Goal: Task Accomplishment & Management: Manage account settings

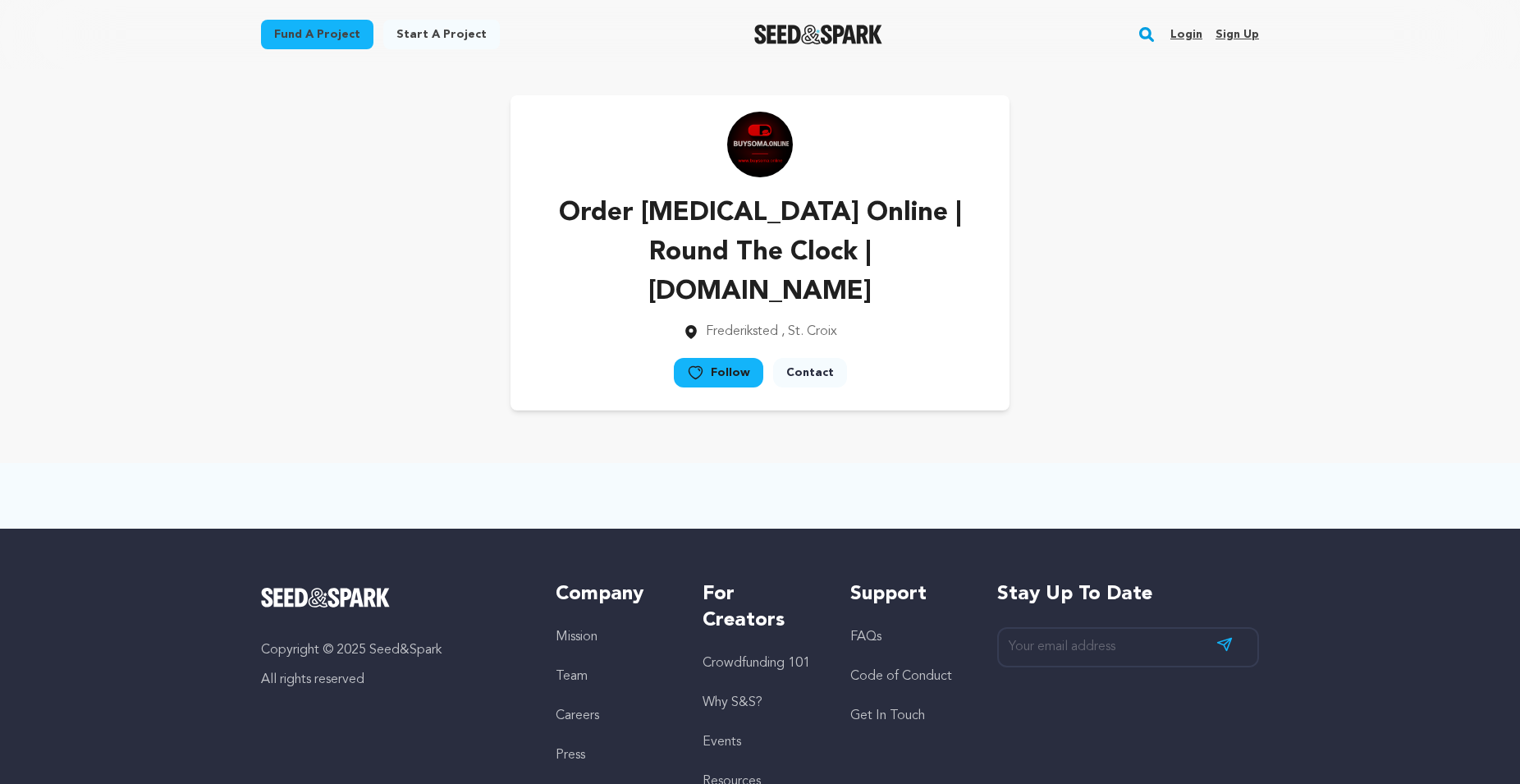
click at [1237, 27] on link "Sign up" at bounding box center [1237, 34] width 44 height 26
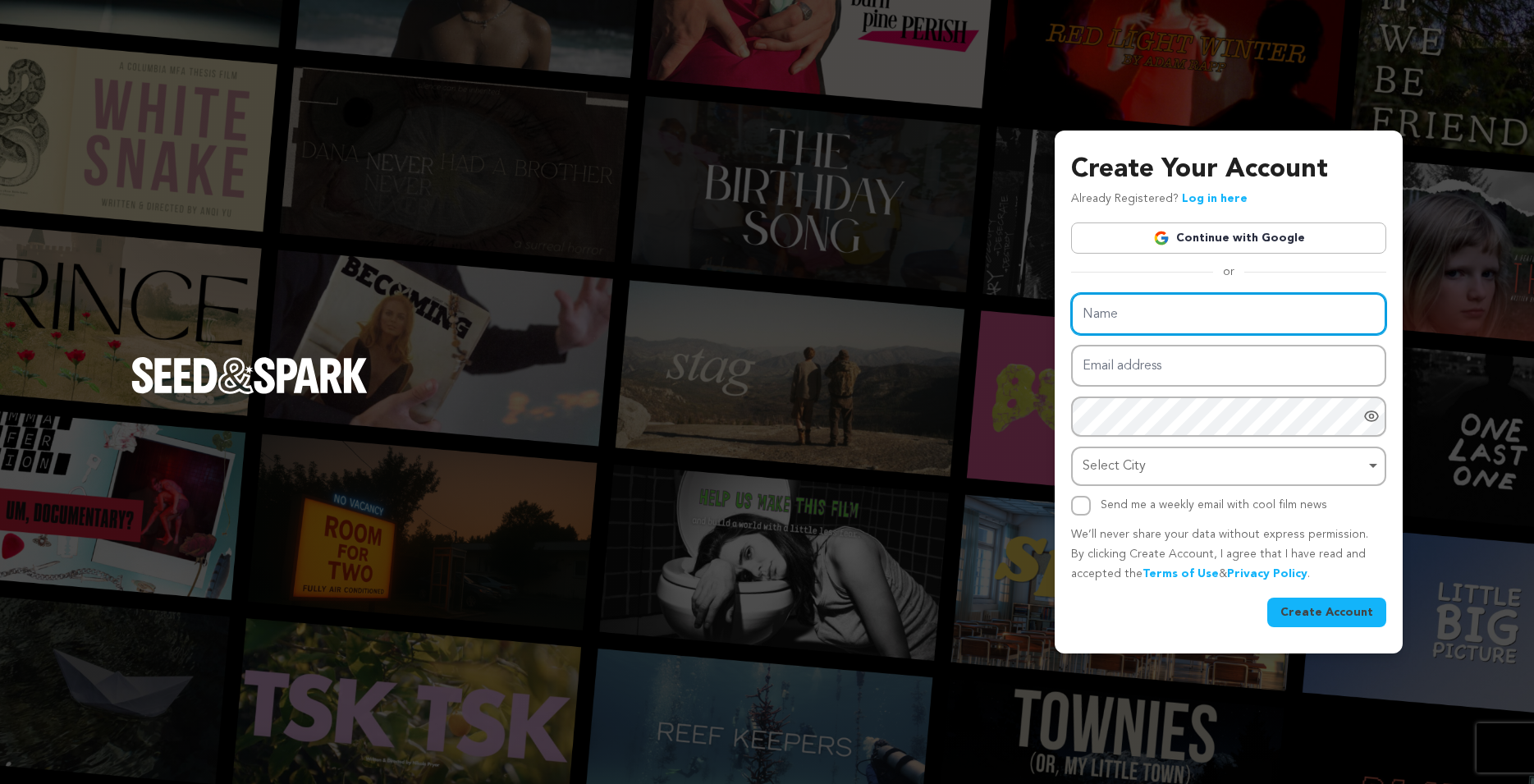
click at [1123, 307] on input "Name" at bounding box center [1228, 313] width 315 height 42
click at [1130, 311] on input "Name" at bounding box center [1228, 313] width 315 height 42
paste input "Buy Alprazolam Online | Ksalol Overnight | Rxexpres"
type input "Buy Alprazolam Online | Ksalol Overnight | Rxexpres"
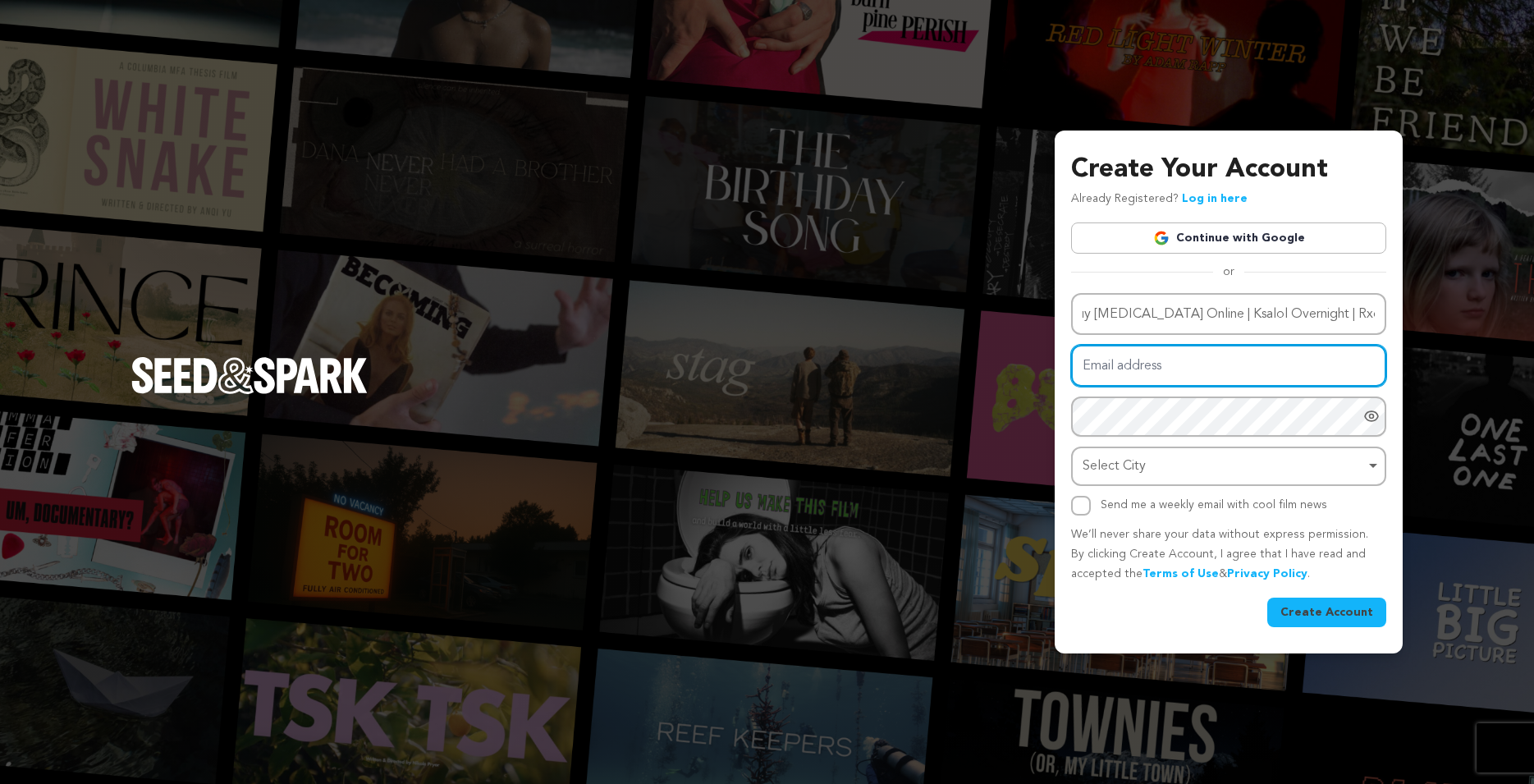
click at [1095, 378] on input "Email address" at bounding box center [1228, 365] width 315 height 42
paste input "[EMAIL_ADDRESS][DOMAIN_NAME]"
type input "[EMAIL_ADDRESS][DOMAIN_NAME]"
click at [1076, 503] on input "Send me a weekly email with cool film news" at bounding box center [1081, 505] width 20 height 20
checkbox input "true"
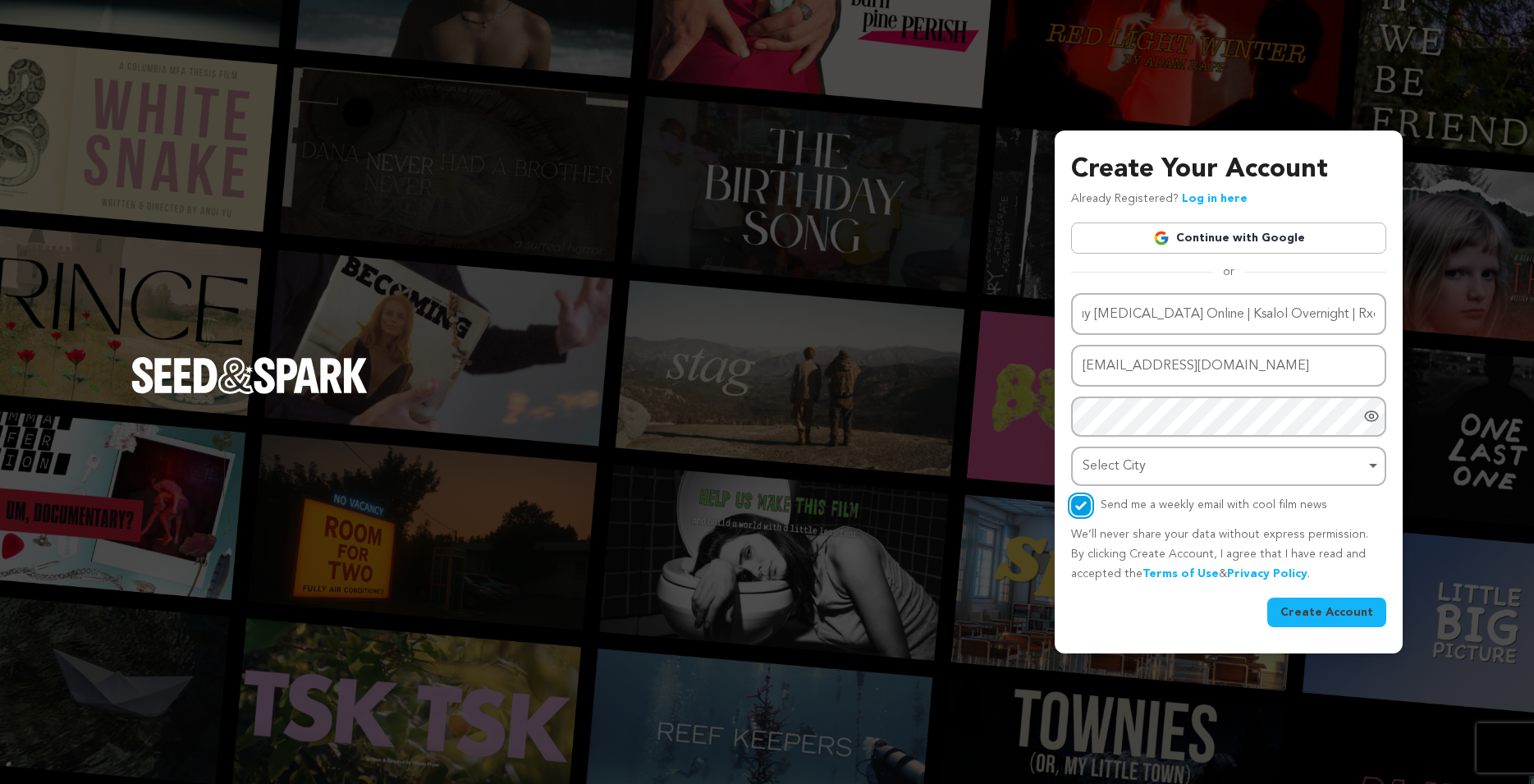
click at [1123, 466] on div "Select City Remove item" at bounding box center [1224, 466] width 282 height 24
click at [1128, 515] on input "Select City" at bounding box center [1229, 513] width 312 height 37
type input "United State"
click at [1131, 478] on div "Select City Remove item" at bounding box center [1229, 466] width 299 height 31
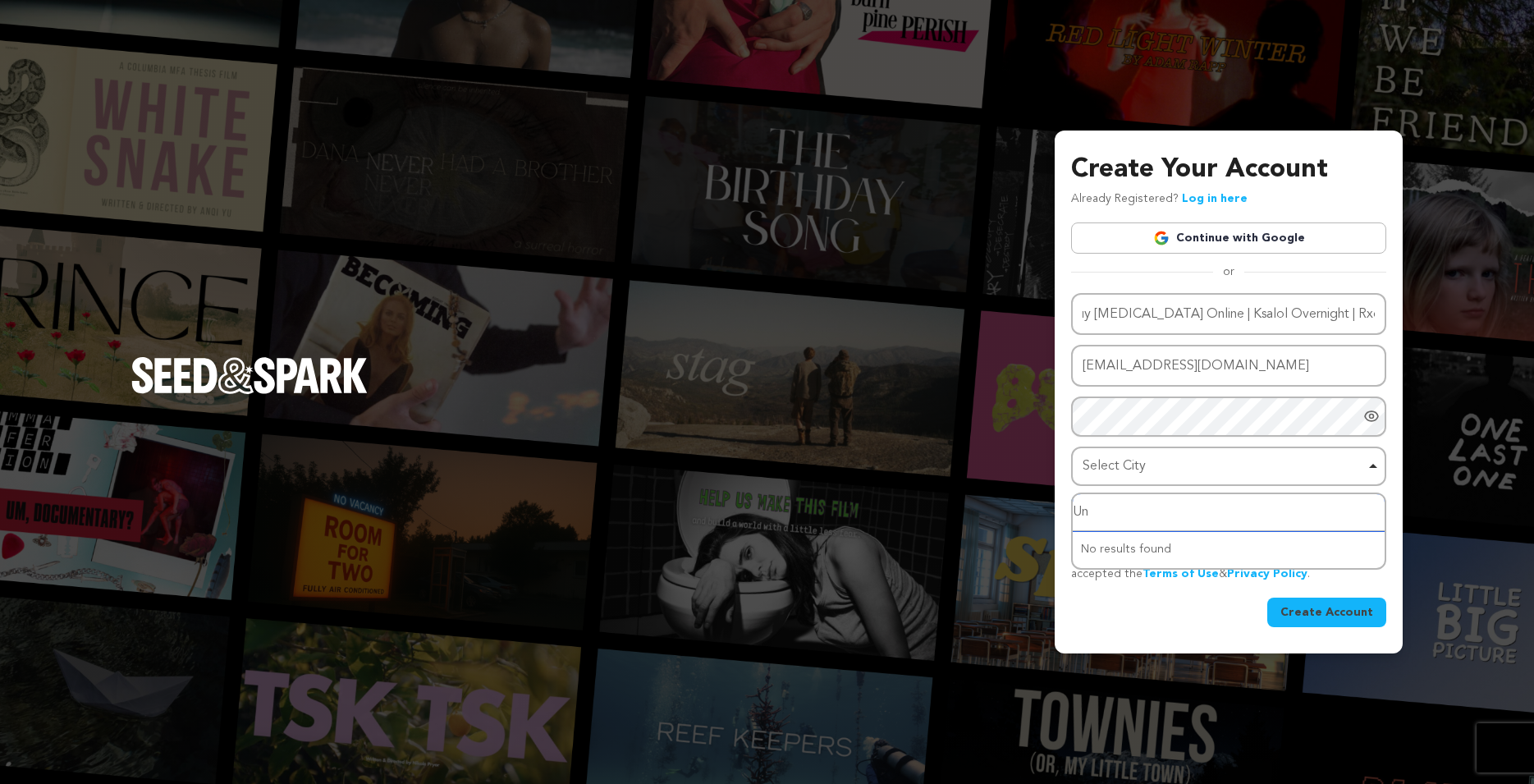
type input "Uni"
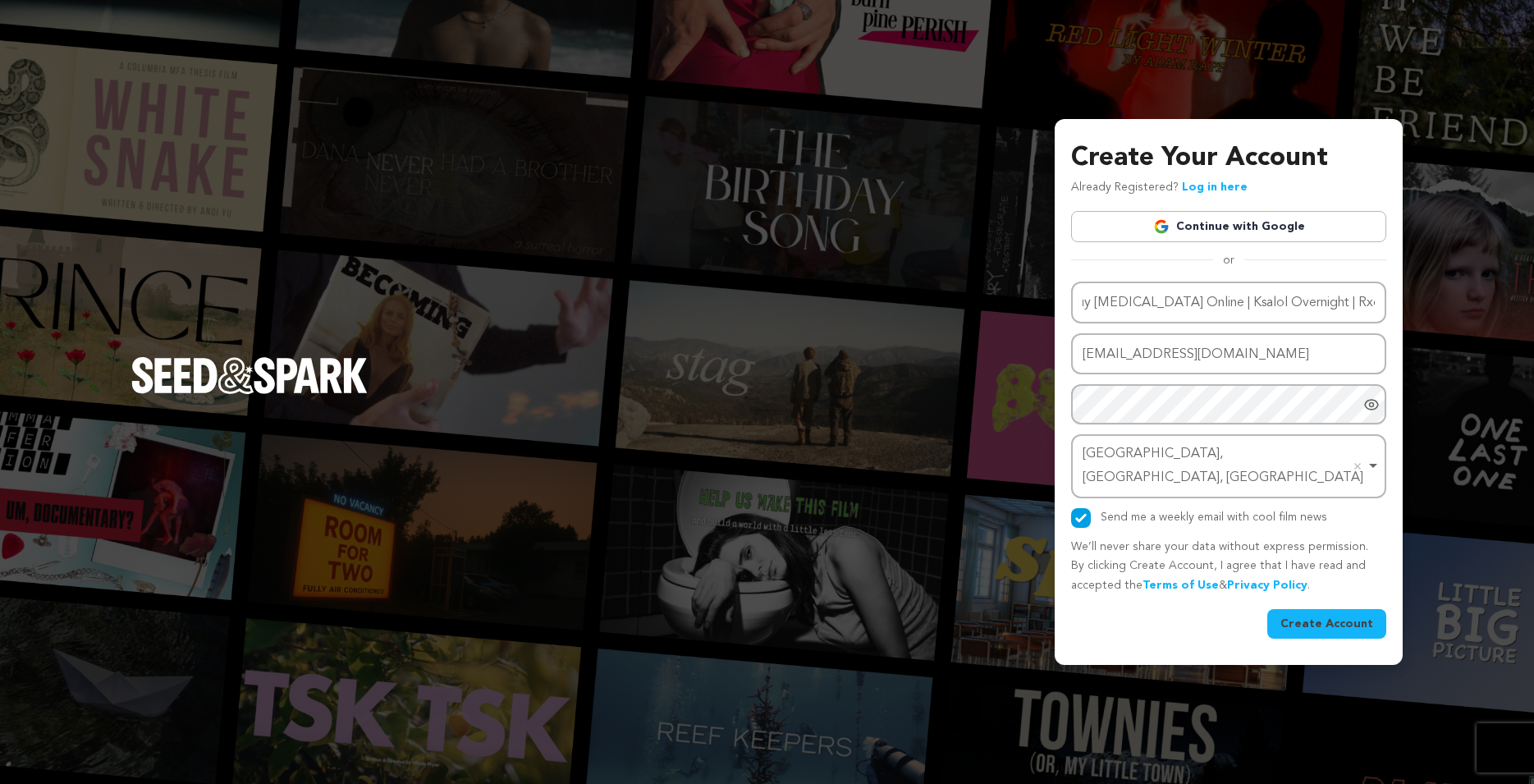
click at [1344, 610] on button "Create Account" at bounding box center [1327, 624] width 119 height 30
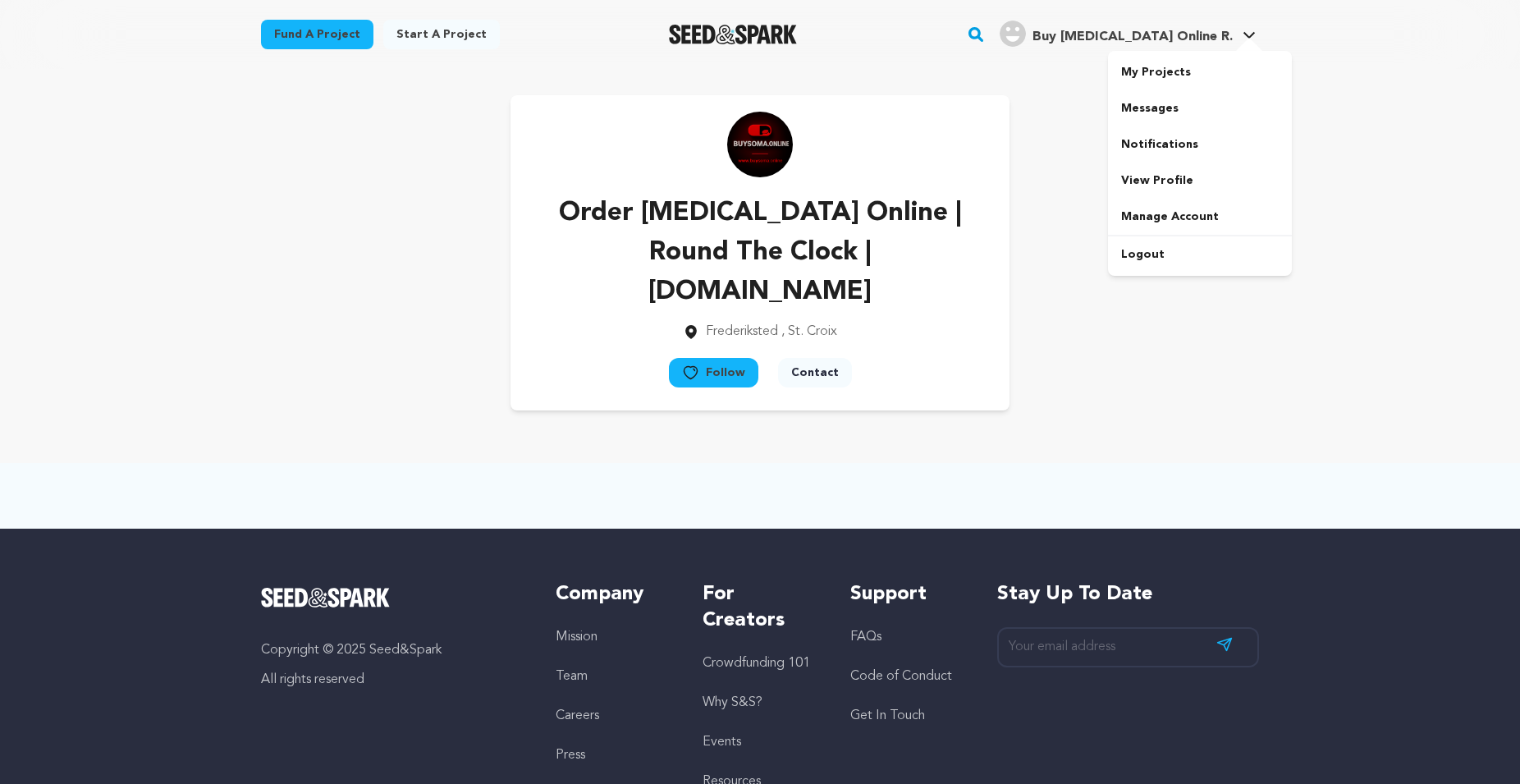
click at [1222, 29] on h4 "Buy Alprazolam Online R." at bounding box center [1133, 36] width 201 height 20
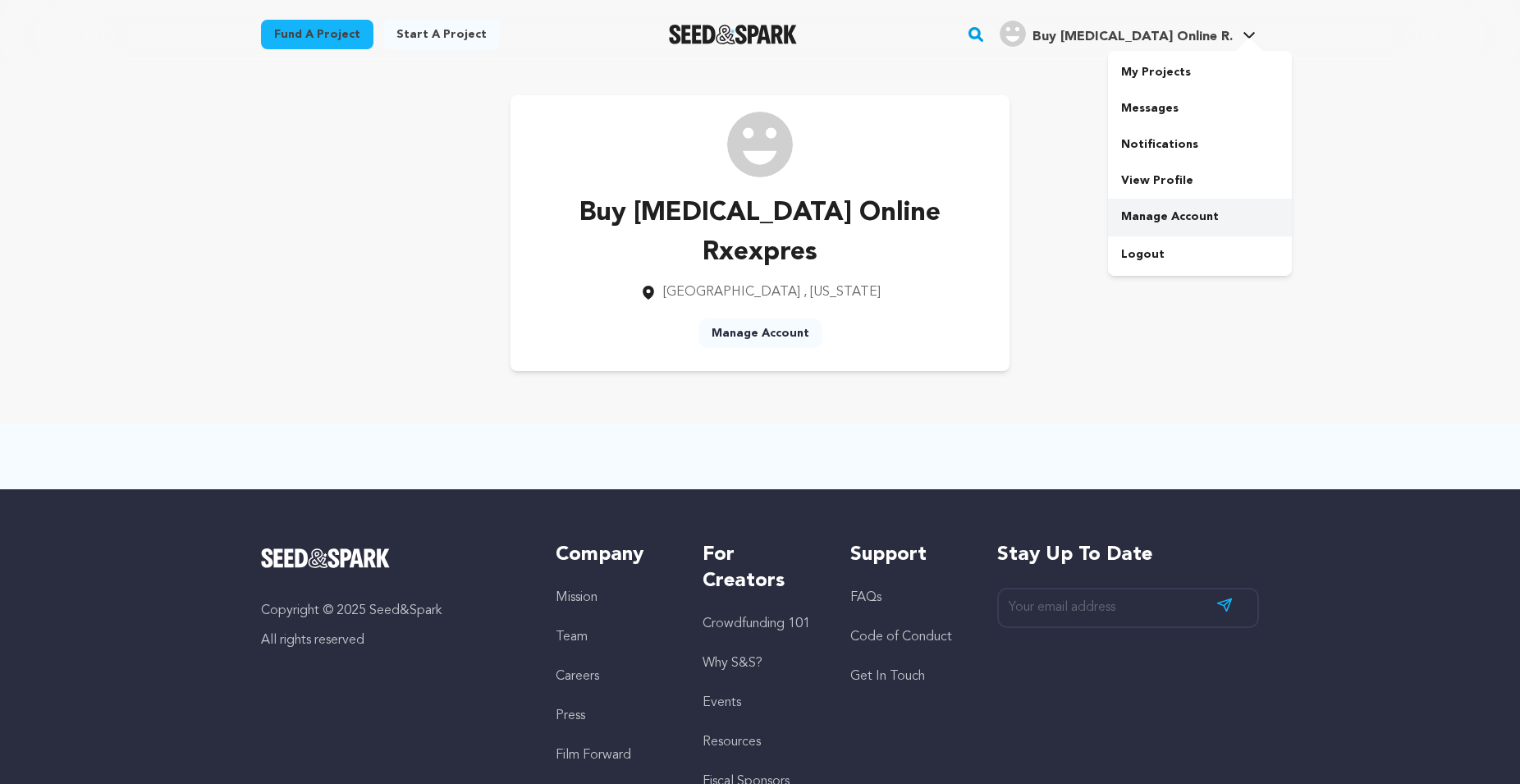
click at [1164, 212] on link "Manage Account" at bounding box center [1200, 216] width 184 height 36
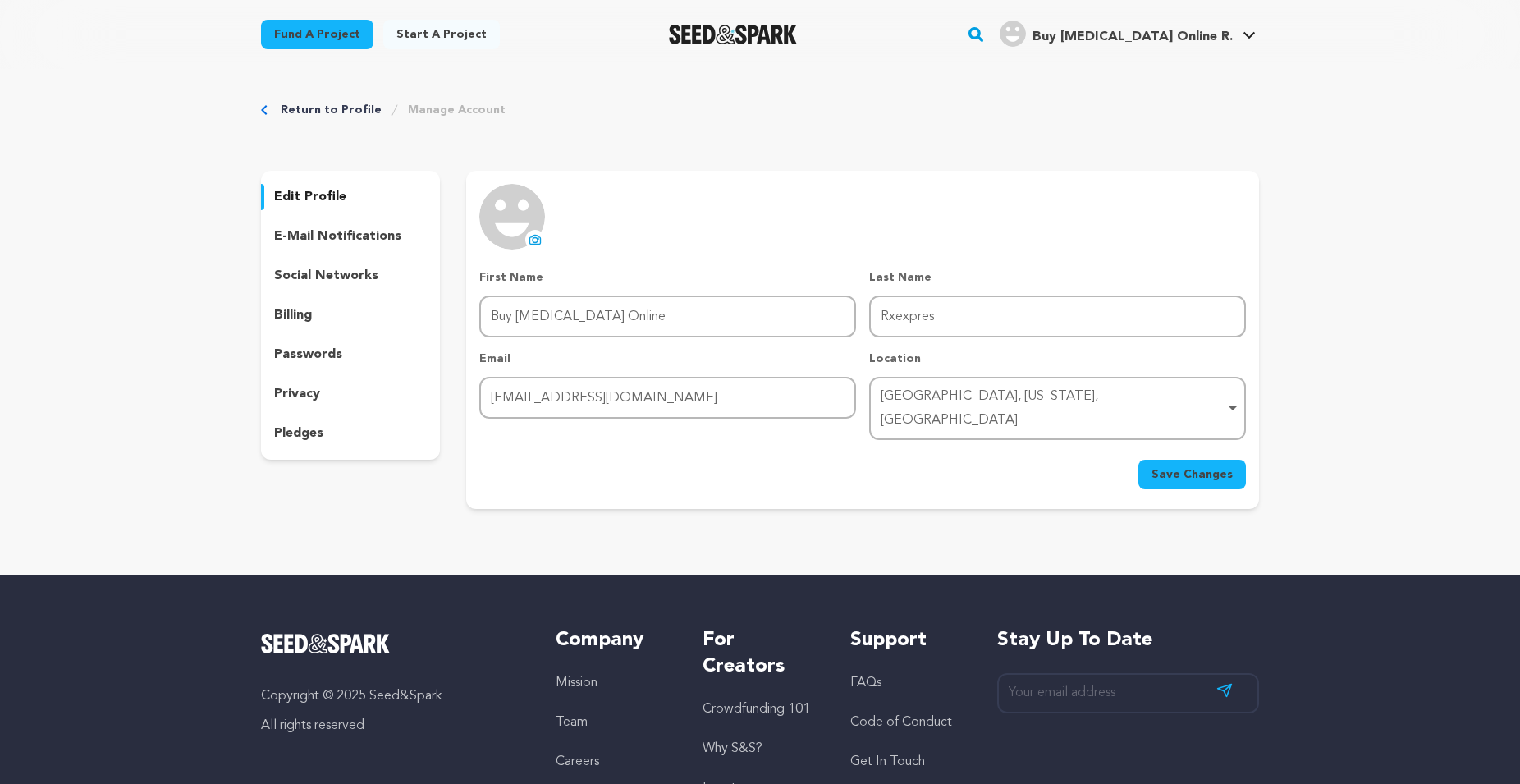
click at [532, 239] on icon at bounding box center [535, 240] width 7 height 5
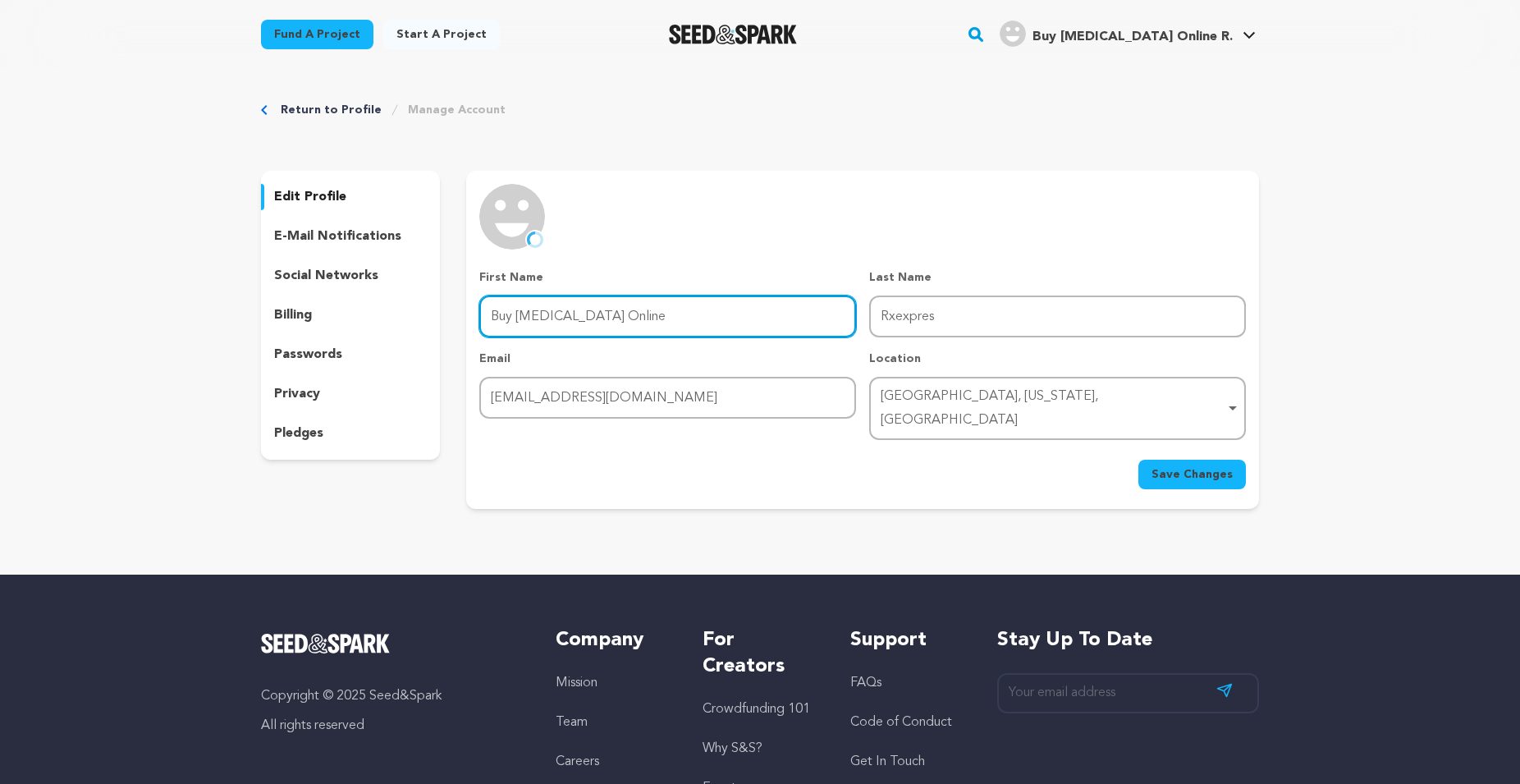
click at [601, 302] on input "Buy Alprazolam Online" at bounding box center [667, 316] width 376 height 42
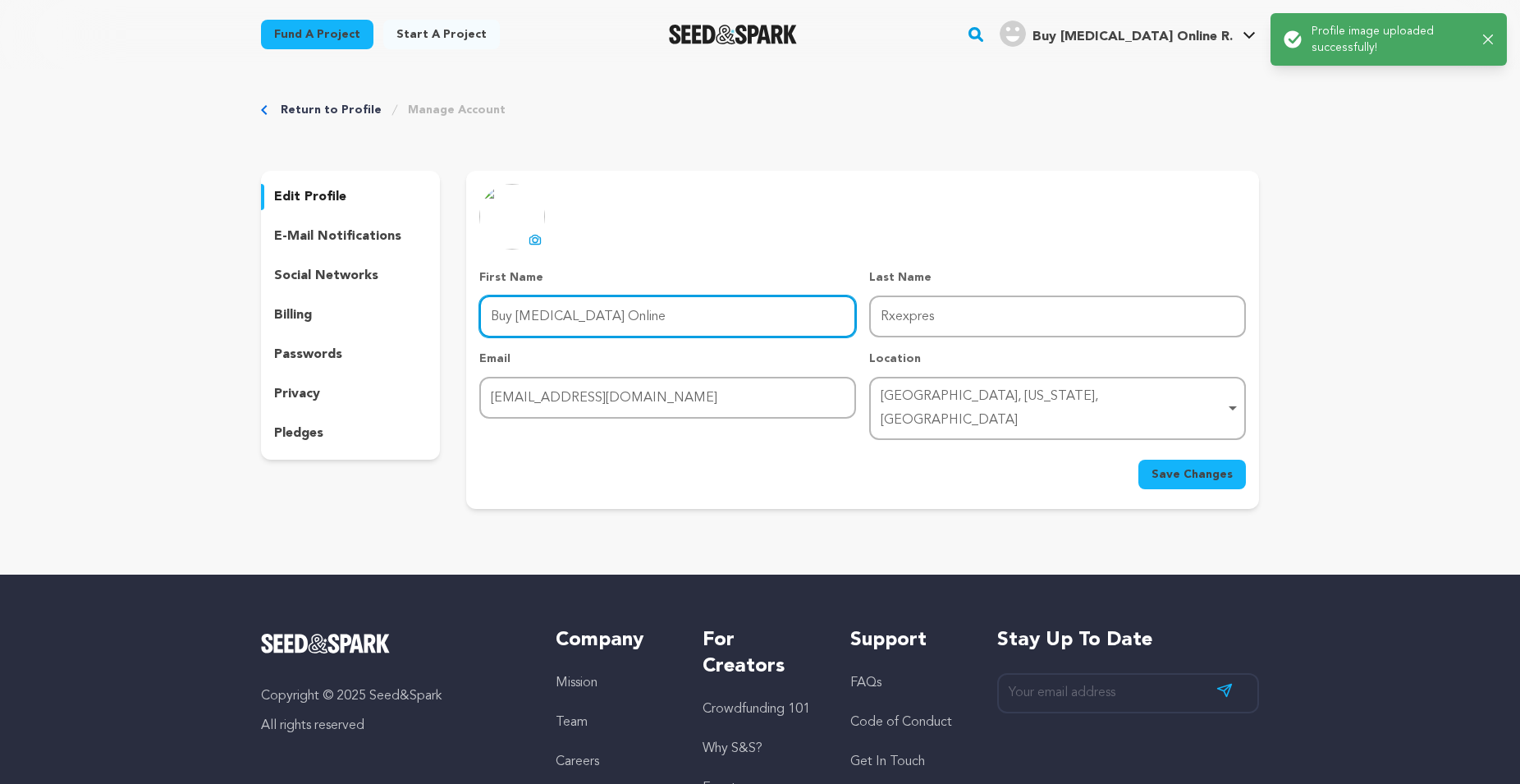
click at [601, 302] on input "Buy Alprazolam Online" at bounding box center [667, 316] width 376 height 42
paste input "| Ksalol Overnight | Rxexpres"
drag, startPoint x: 630, startPoint y: 320, endPoint x: 965, endPoint y: 342, distance: 335.7
click at [856, 337] on input "Buy Alprazolam Online | Ksalol Overnight | Rxexpres" at bounding box center [667, 316] width 376 height 42
type input "Buy Alprazolam Online"
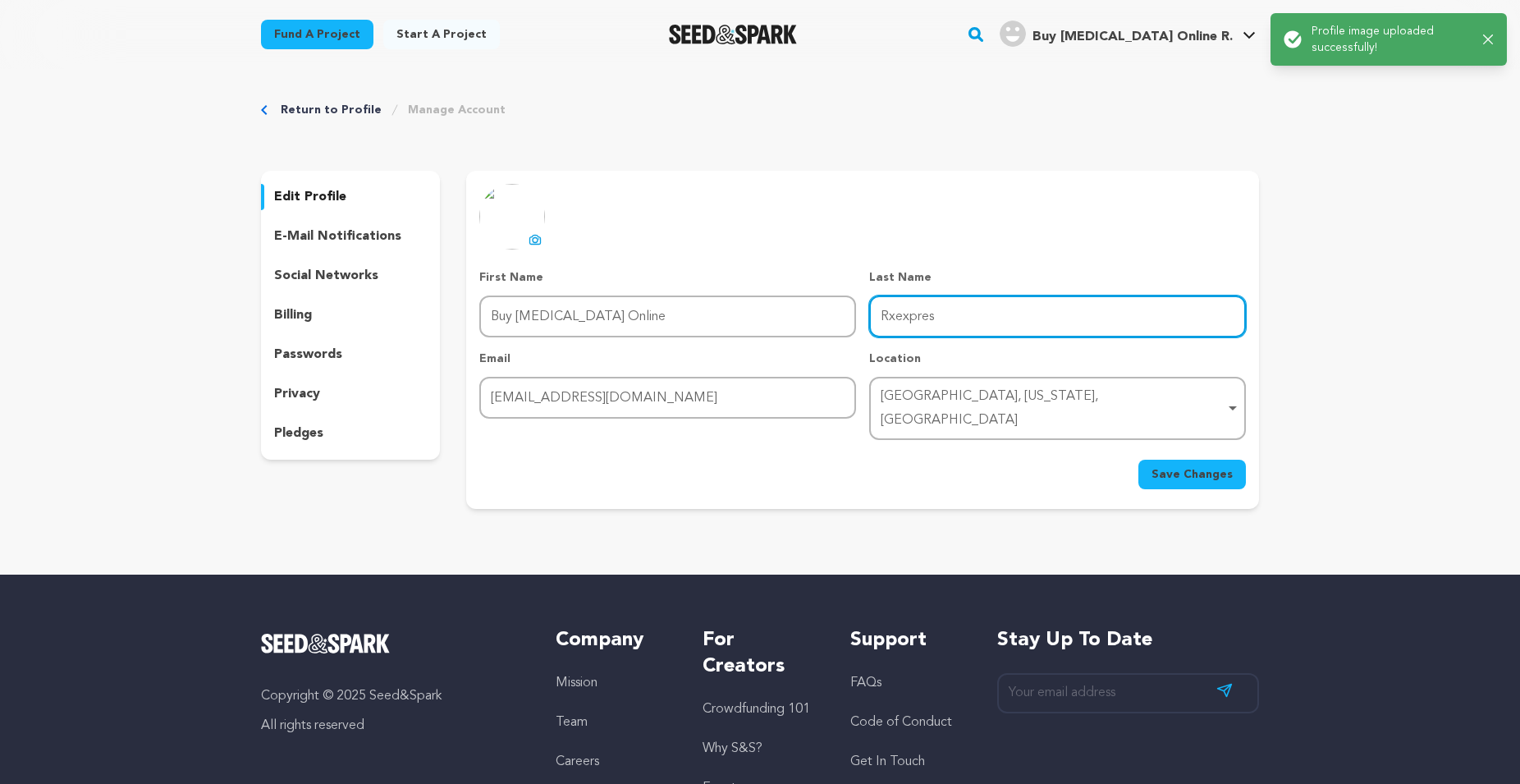
click at [884, 326] on input "Rxexpres" at bounding box center [1057, 316] width 376 height 42
paste input "| Ksalol Overnight |"
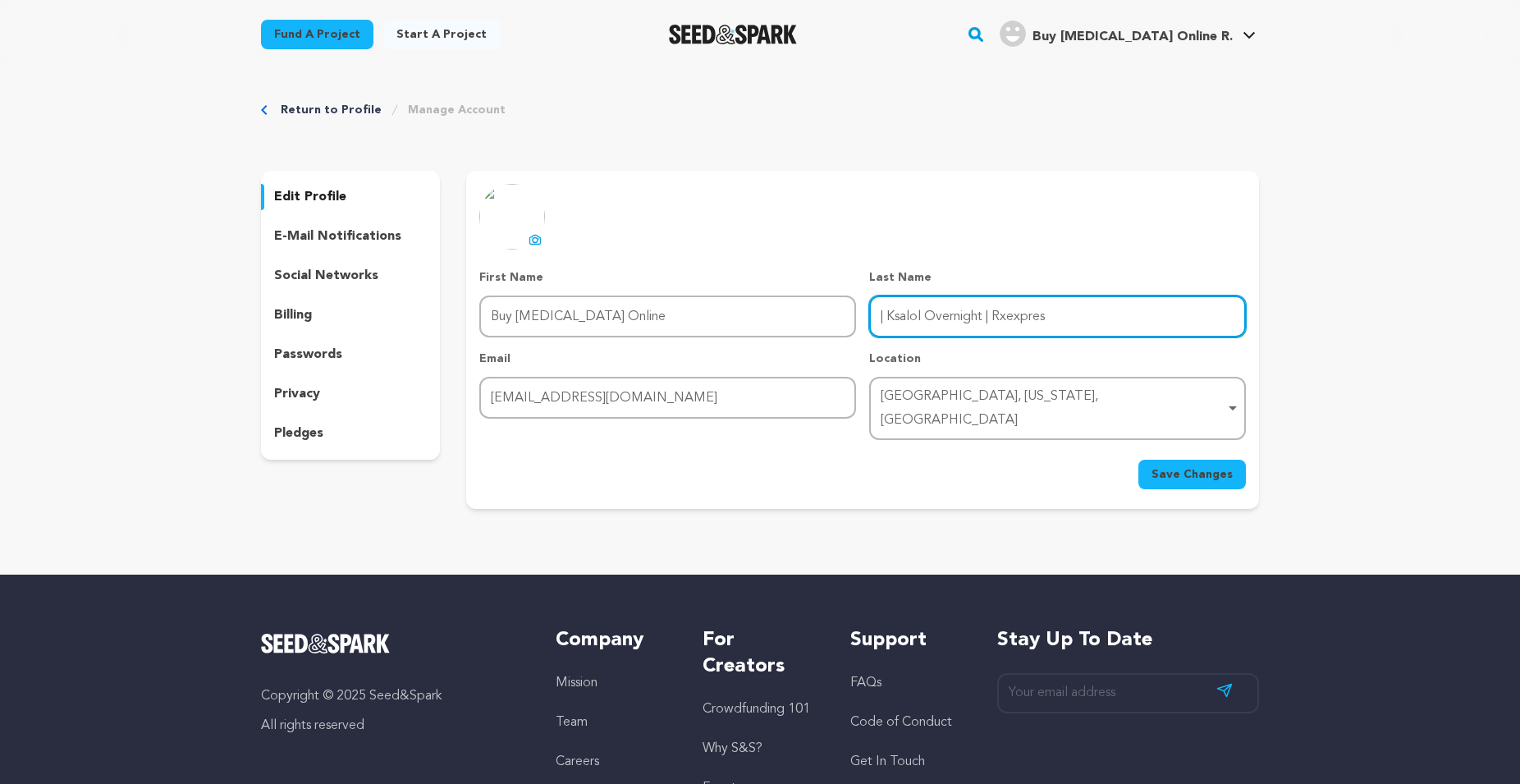
type input "| Ksalol Overnight | Rxexpres"
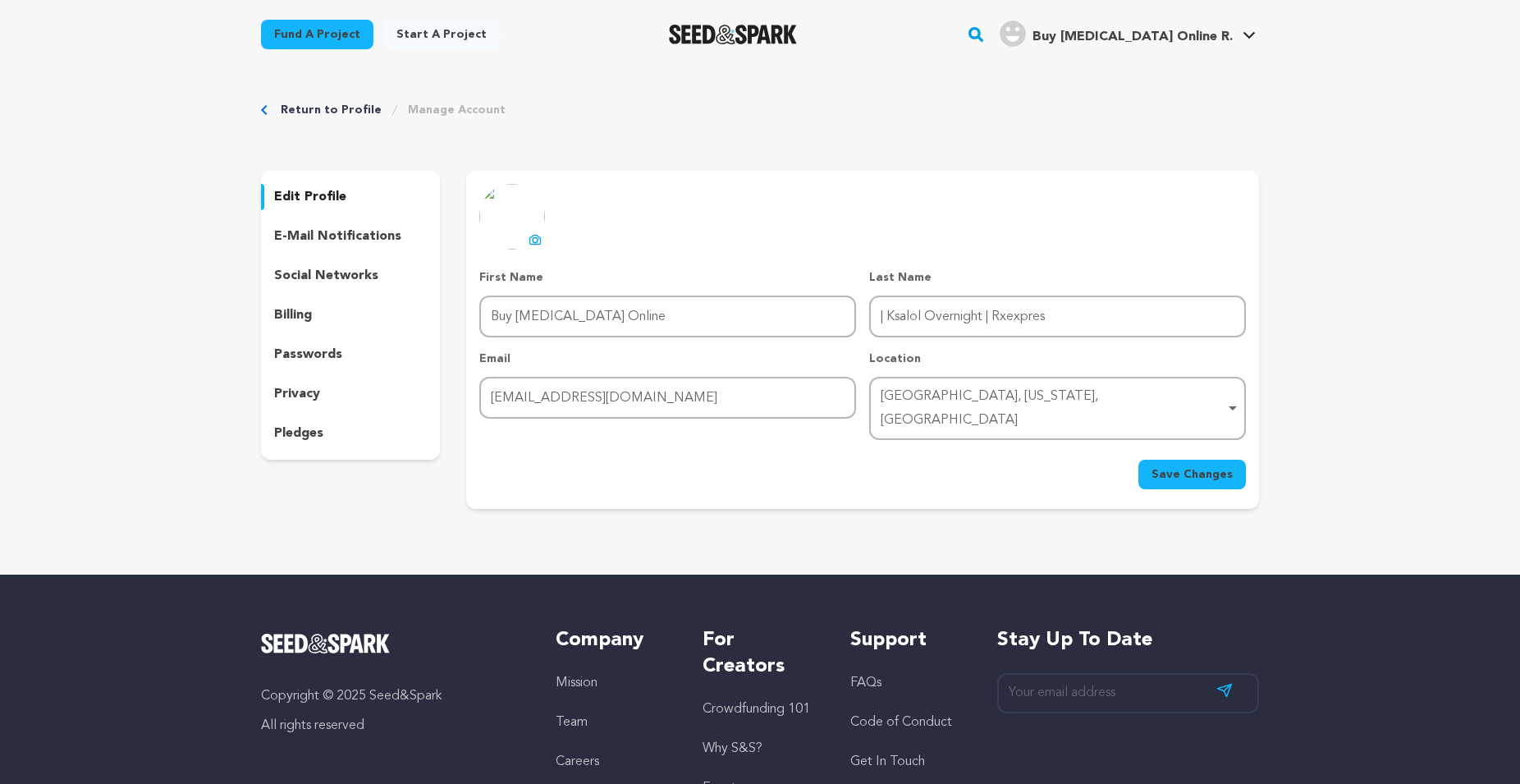
click at [1187, 466] on span "Save Changes" at bounding box center [1191, 475] width 81 height 17
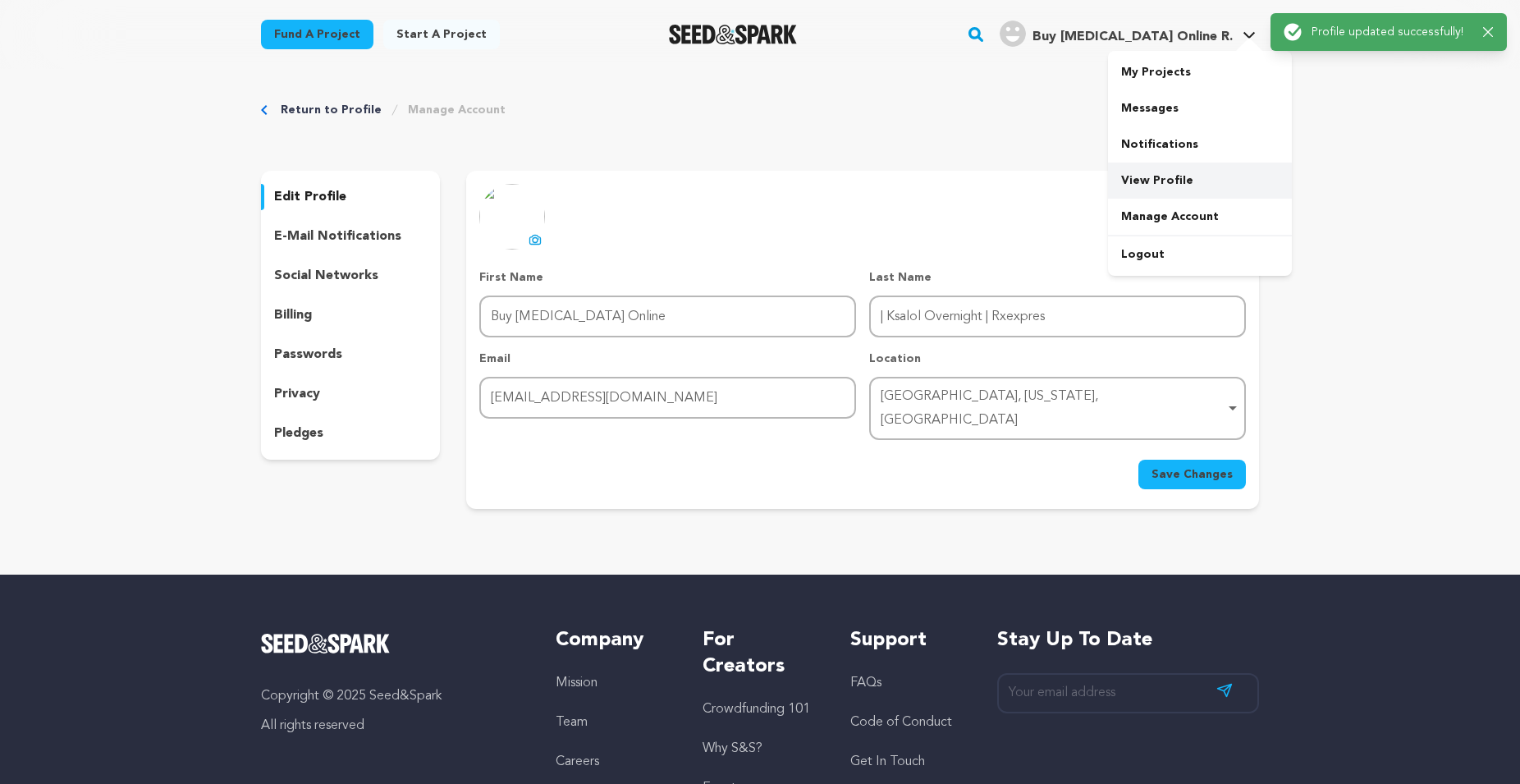
click at [1153, 177] on link "View Profile" at bounding box center [1200, 180] width 184 height 36
